Goal: Information Seeking & Learning: Learn about a topic

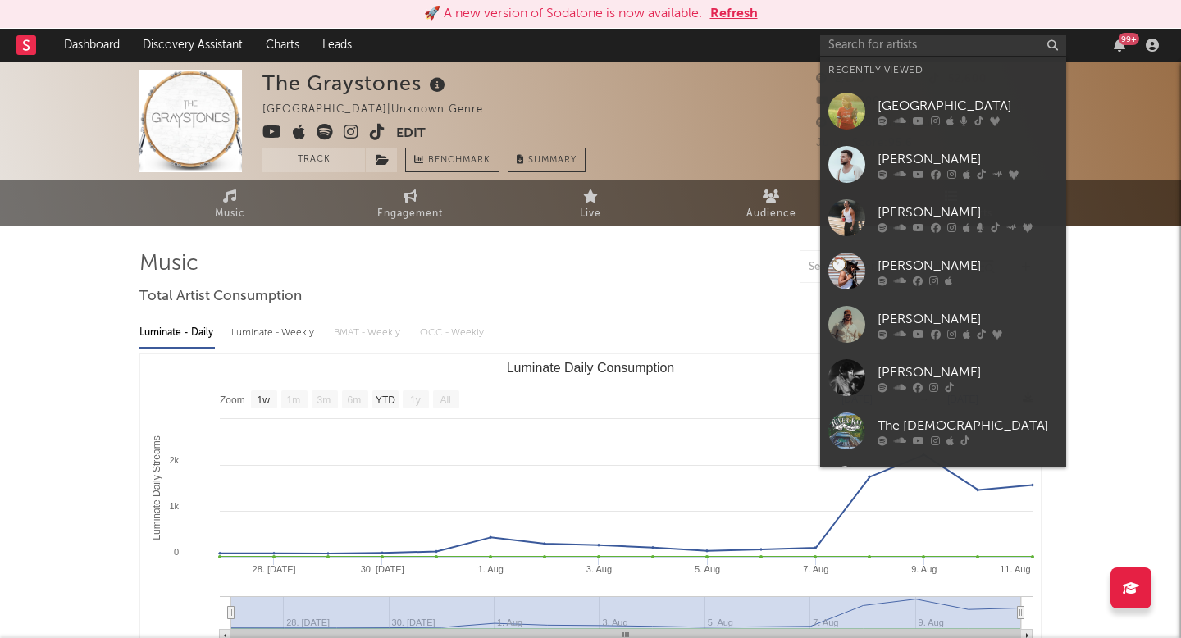
select select "1w"
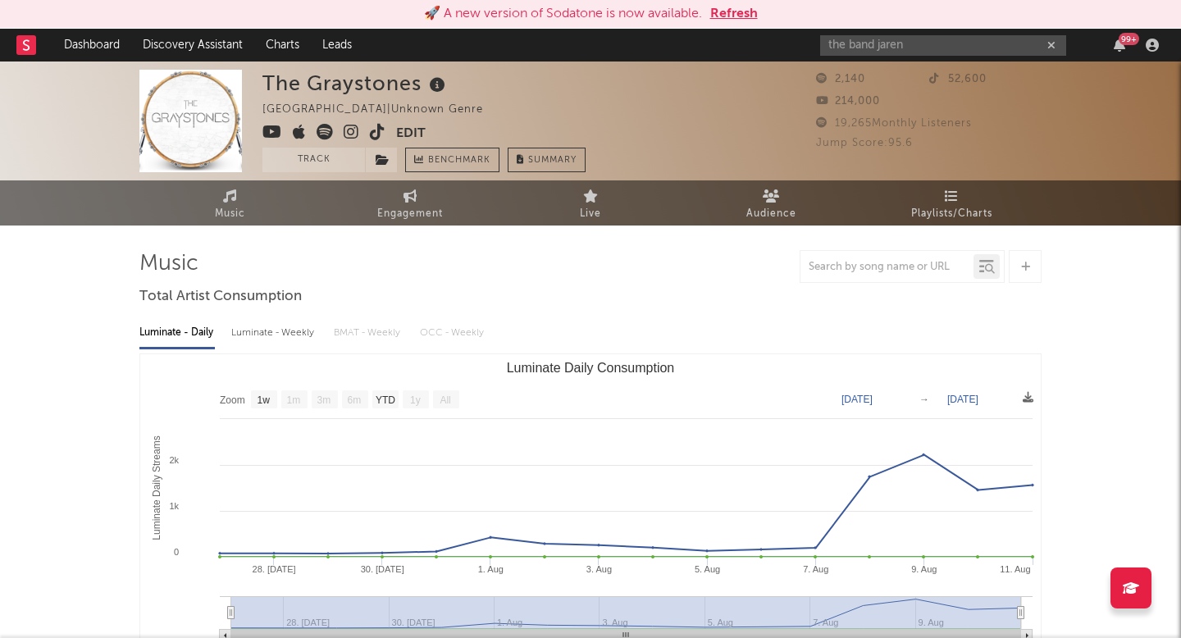
type input "the band jaren"
click at [890, 113] on div "2,140 52,600 214,000" at bounding box center [928, 92] width 225 height 44
click at [918, 37] on input "the band jaren" at bounding box center [943, 45] width 246 height 20
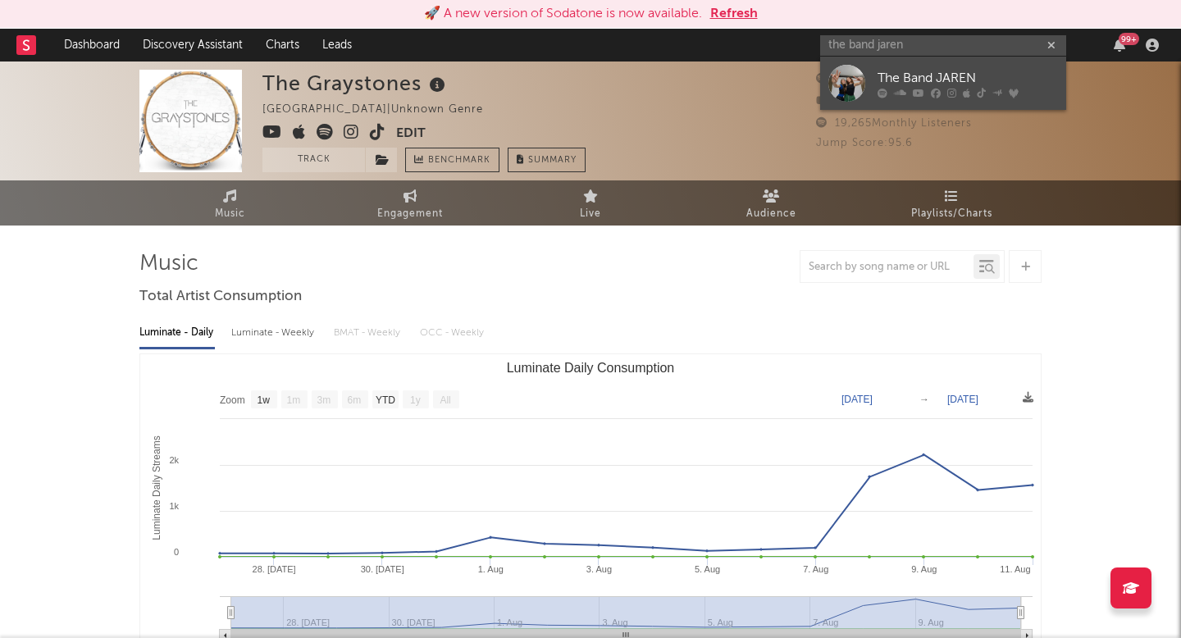
click at [935, 76] on div "The Band JAREN" at bounding box center [967, 78] width 180 height 20
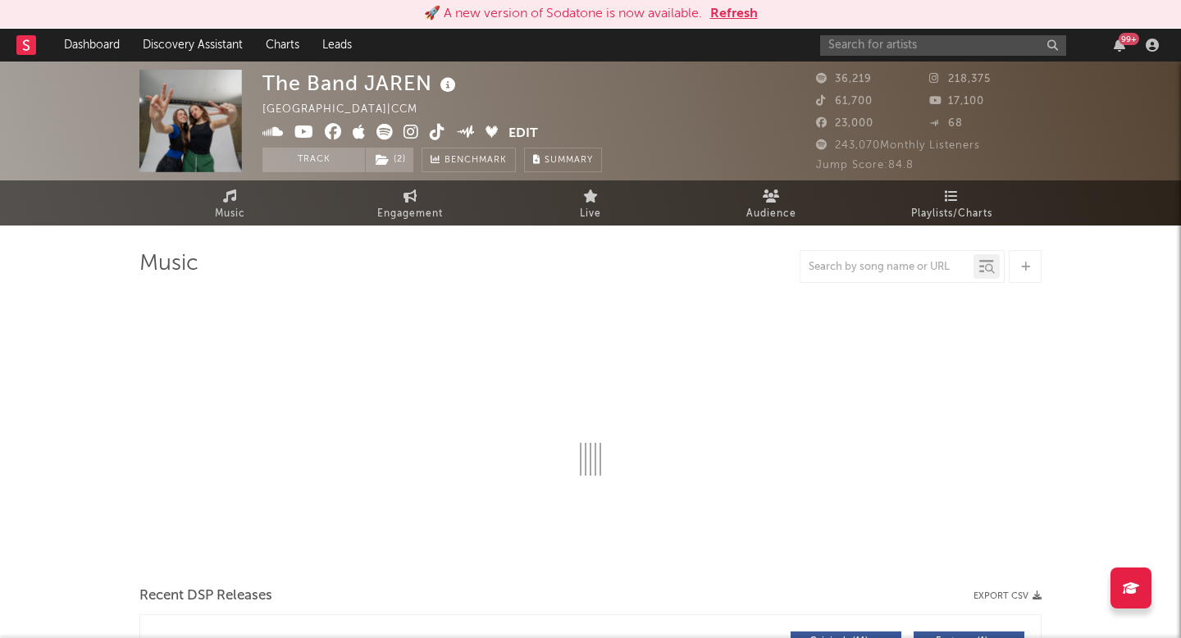
select select "6m"
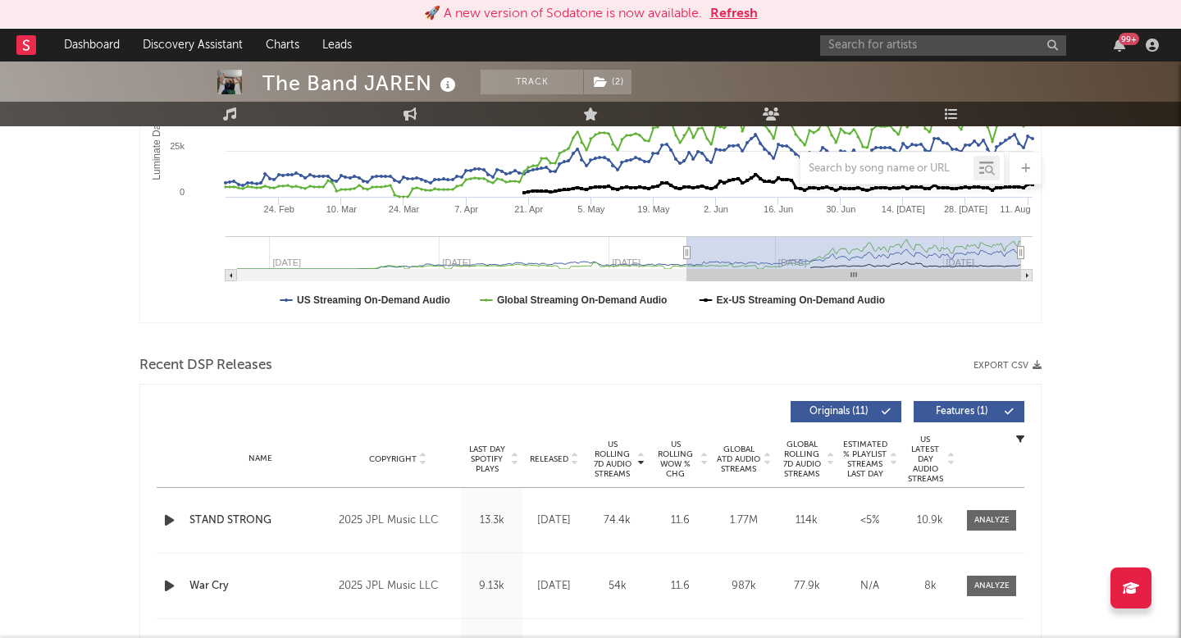
scroll to position [378, 0]
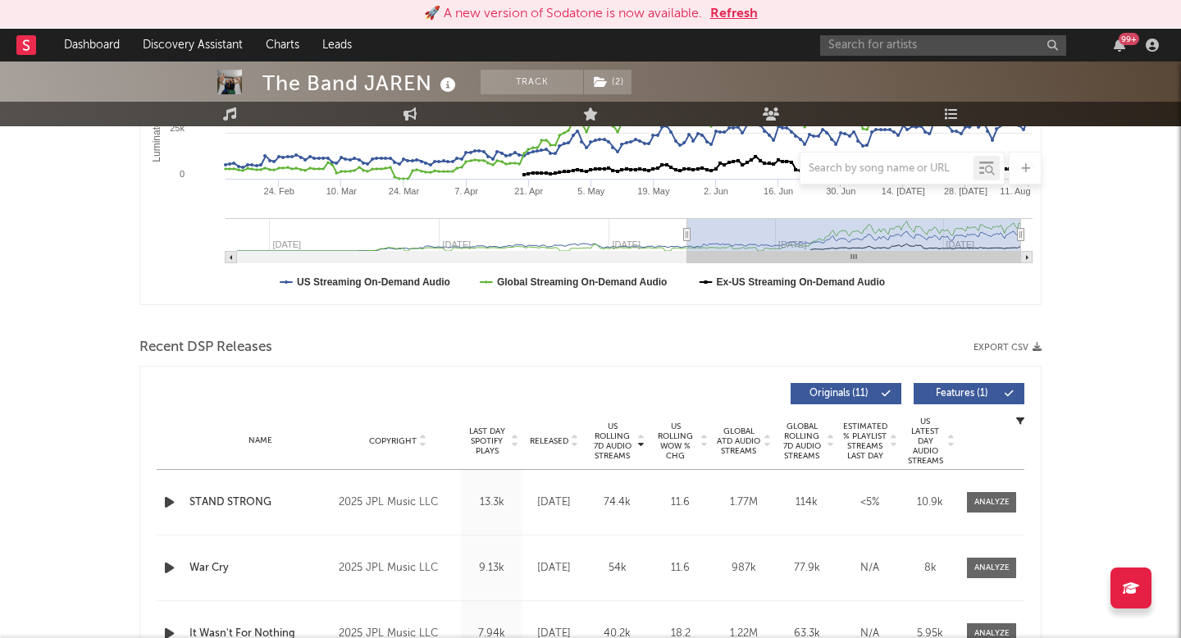
click at [608, 439] on span "US Rolling 7D Audio Streams" at bounding box center [612, 440] width 45 height 39
